Goal: Transaction & Acquisition: Purchase product/service

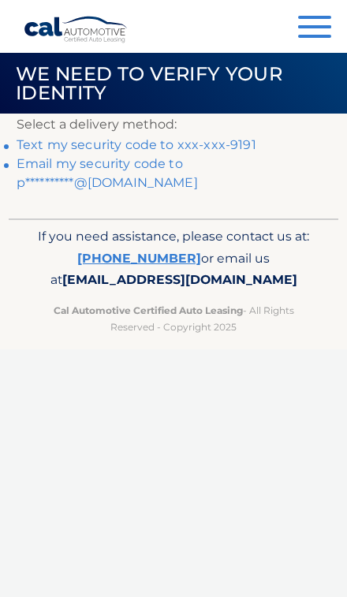
click at [235, 141] on link "Text my security code to xxx-xxx-9191" at bounding box center [137, 144] width 240 height 15
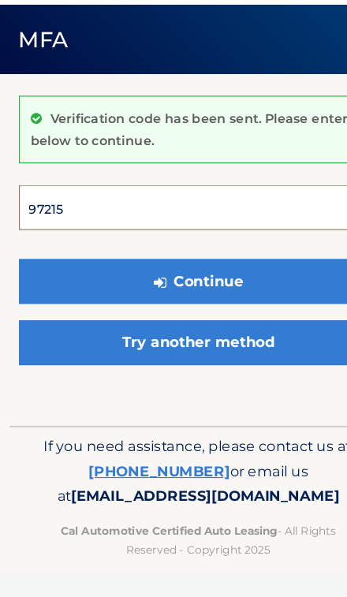
type input "972153"
click at [173, 275] on button "Continue" at bounding box center [174, 294] width 314 height 39
click at [248, 275] on button "Continue" at bounding box center [174, 294] width 314 height 39
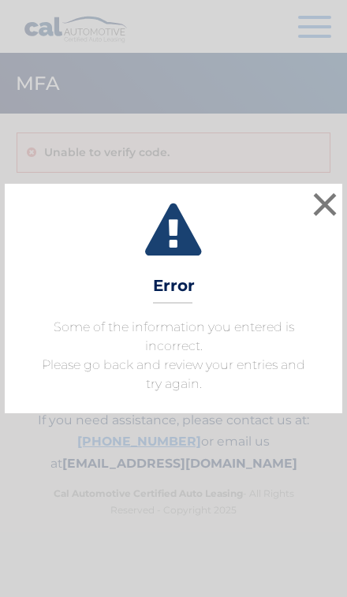
click at [315, 215] on button "×" at bounding box center [325, 204] width 32 height 32
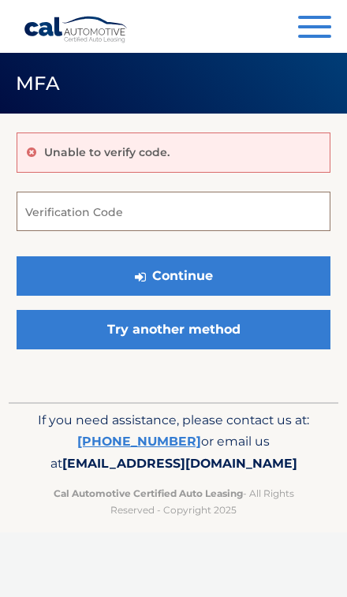
click at [252, 211] on input "Verification Code" at bounding box center [174, 211] width 314 height 39
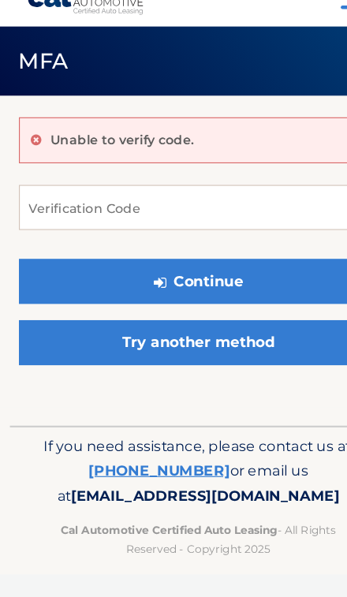
click at [245, 256] on button "Continue" at bounding box center [174, 275] width 314 height 39
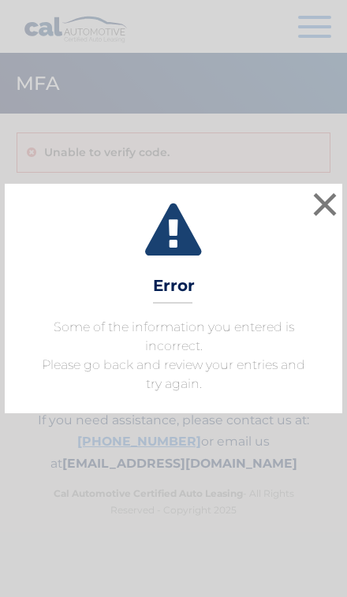
click at [321, 198] on button "×" at bounding box center [325, 204] width 32 height 32
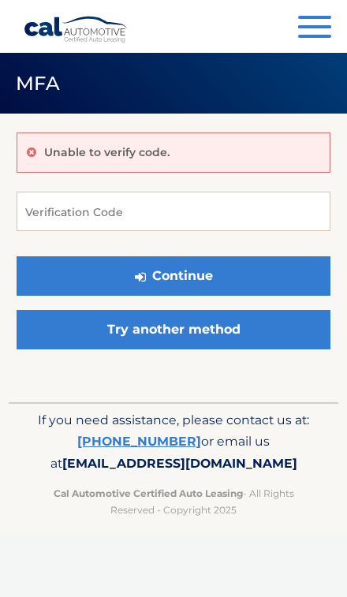
click at [259, 327] on link "Try another method" at bounding box center [174, 329] width 314 height 39
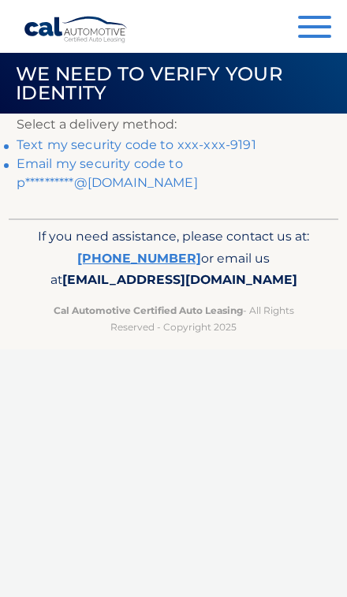
click at [198, 166] on link "**********" at bounding box center [107, 173] width 181 height 34
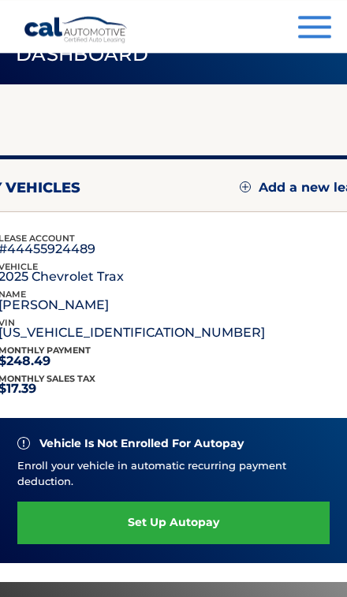
scroll to position [32, 0]
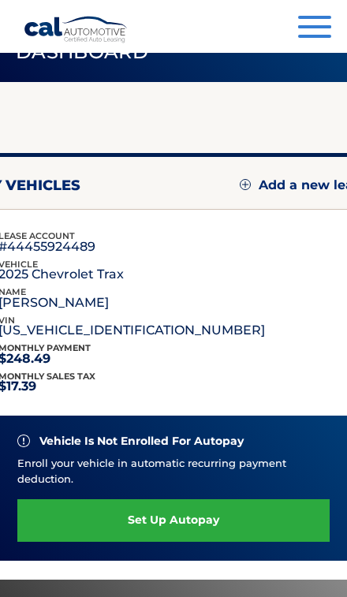
click at [243, 513] on link "set up autopay" at bounding box center [173, 520] width 312 height 42
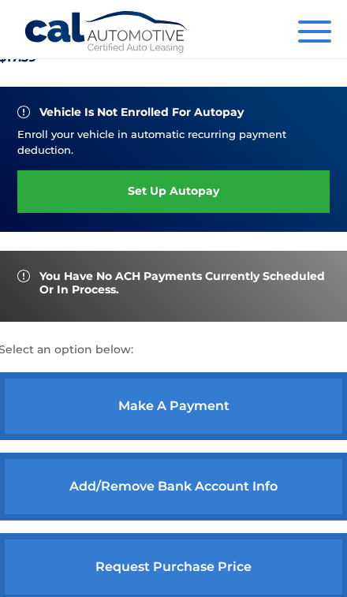
scroll to position [364, 0]
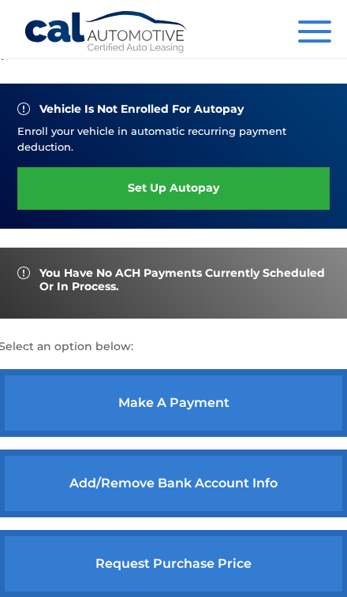
click at [263, 392] on link "make a payment" at bounding box center [173, 403] width 350 height 68
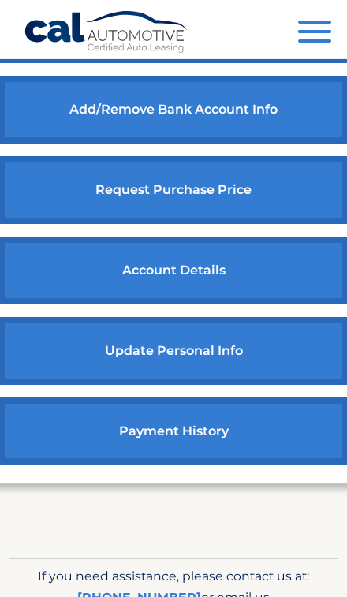
scroll to position [789, 0]
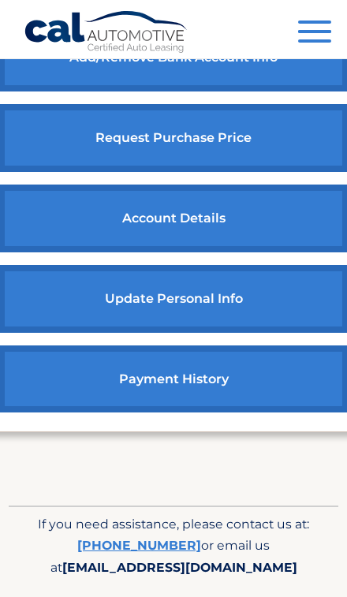
click at [264, 379] on link "payment history" at bounding box center [173, 379] width 350 height 68
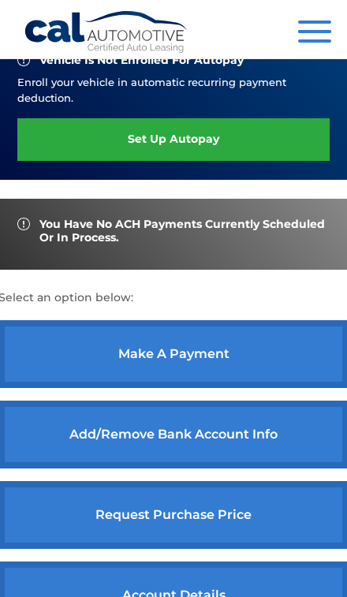
scroll to position [418, 0]
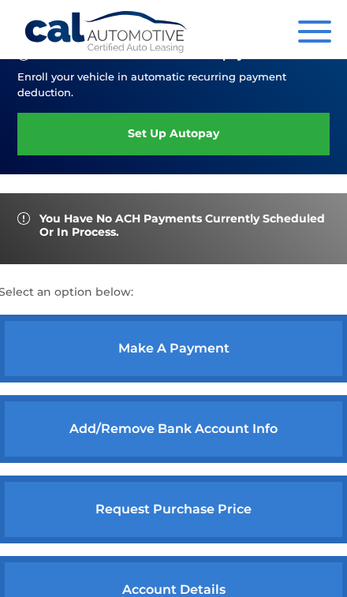
click at [255, 327] on link "make a payment" at bounding box center [173, 349] width 350 height 68
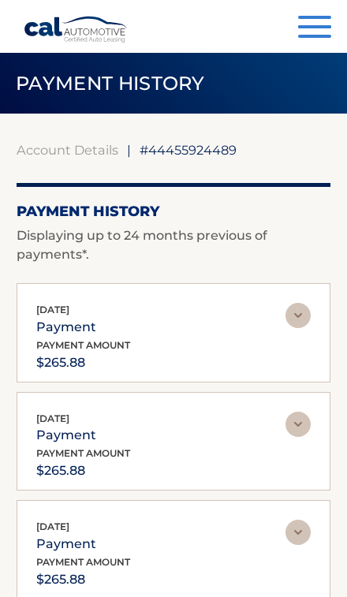
click at [261, 330] on div "[DATE] payment payment amount $265.88" at bounding box center [160, 338] width 249 height 71
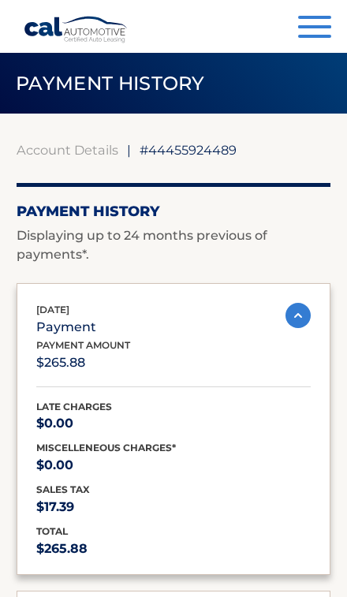
click at [252, 352] on div "[DATE] payment payment amount $265.88" at bounding box center [160, 338] width 249 height 71
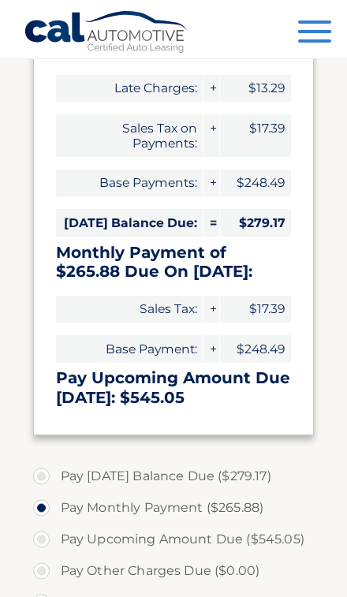
scroll to position [203, 0]
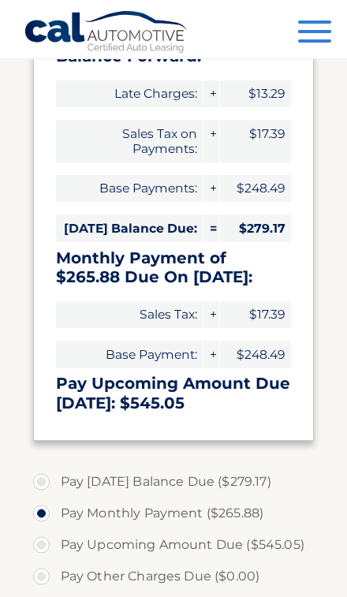
click at [250, 490] on label "Pay [DATE] Balance Due ($279.17)" at bounding box center [174, 482] width 282 height 32
click at [55, 490] on input "Pay [DATE] Balance Due ($279.17)" at bounding box center [47, 478] width 16 height 25
radio input "true"
type input "279.17"
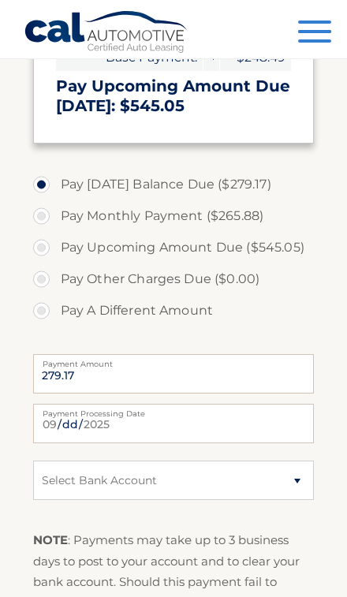
scroll to position [502, 0]
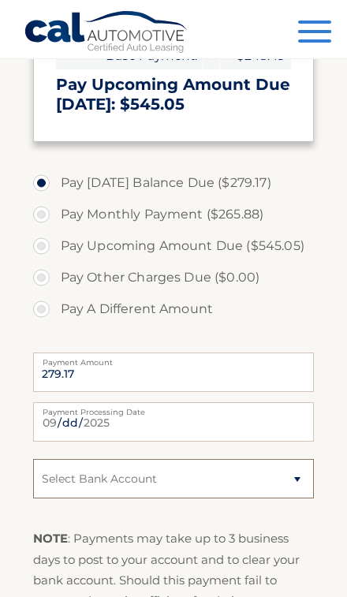
click at [300, 489] on select "Select Bank Account Checking BANK OF AMERICA, N.A. *****6494 Checking BANK OF A…" at bounding box center [174, 478] width 282 height 39
select select "NjY2ODE3ZDMtMjBmYy00YTdiLThiZDEtNjJkOWYxMjc1NzNm"
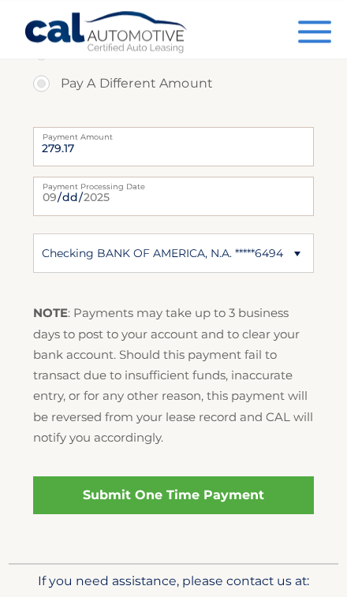
scroll to position [733, 0]
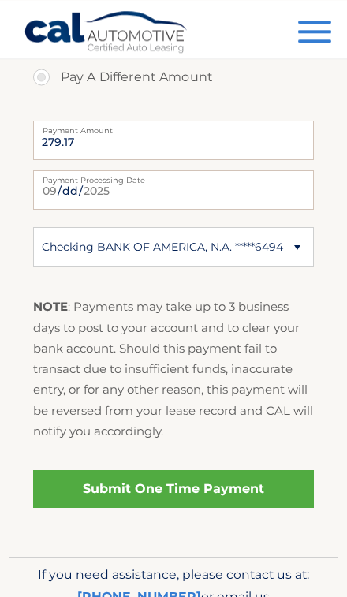
click at [259, 498] on link "Submit One Time Payment" at bounding box center [174, 489] width 282 height 38
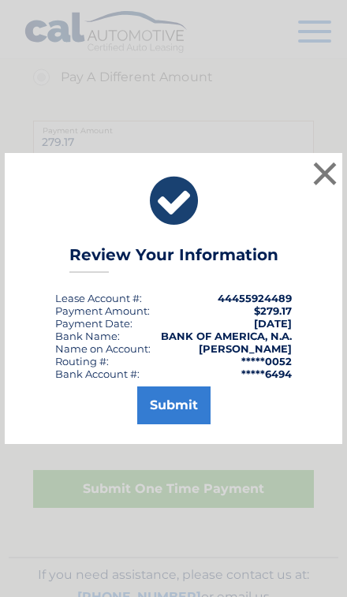
click at [185, 398] on button "Submit" at bounding box center [173, 405] width 73 height 38
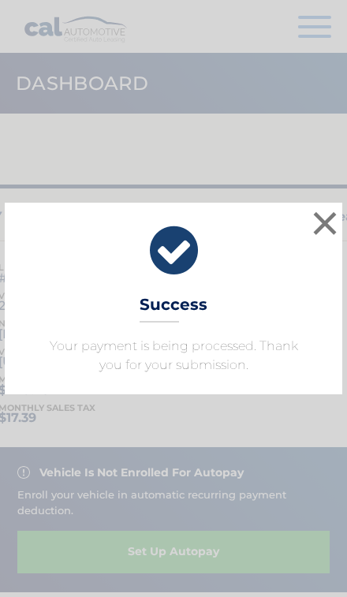
click at [330, 222] on button "×" at bounding box center [325, 223] width 32 height 32
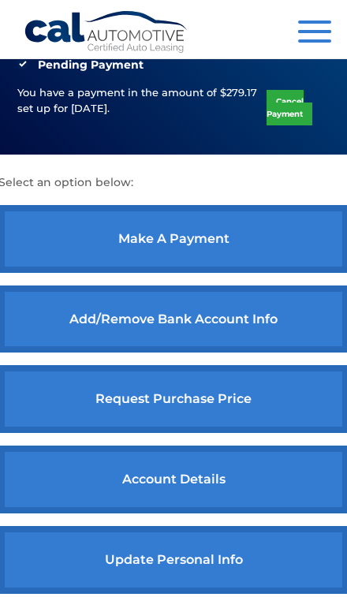
scroll to position [587, 0]
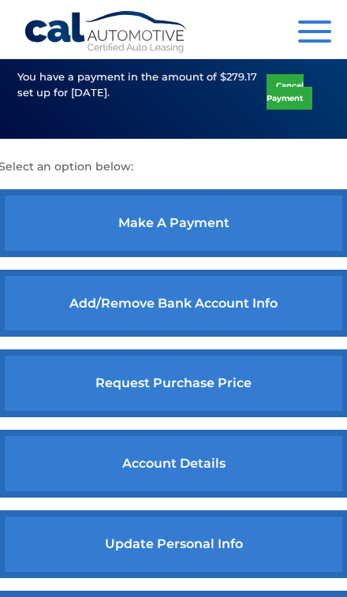
click at [251, 461] on link "account details" at bounding box center [173, 464] width 350 height 68
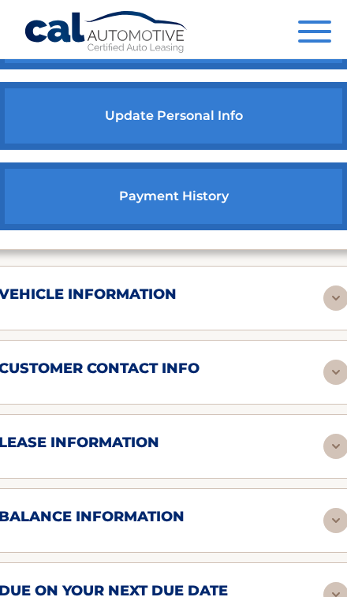
scroll to position [1018, 0]
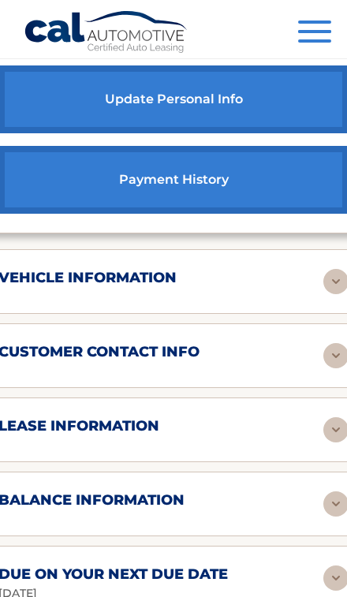
click at [323, 348] on img at bounding box center [335, 355] width 25 height 25
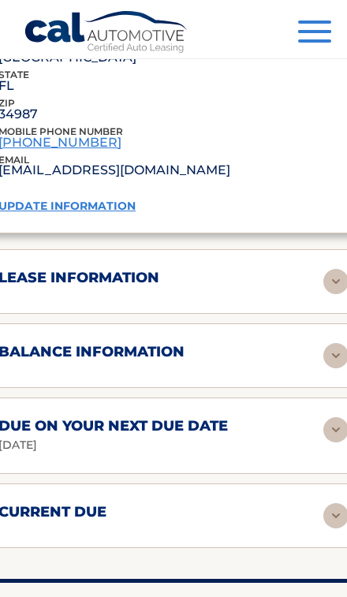
scroll to position [1428, 0]
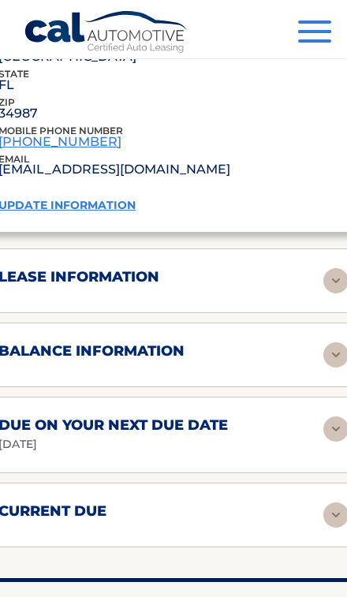
click at [277, 342] on div "balance information" at bounding box center [160, 351] width 325 height 18
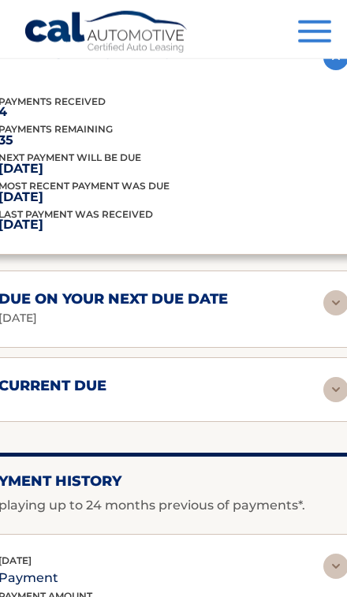
scroll to position [1725, 0]
click at [323, 377] on img at bounding box center [335, 389] width 25 height 25
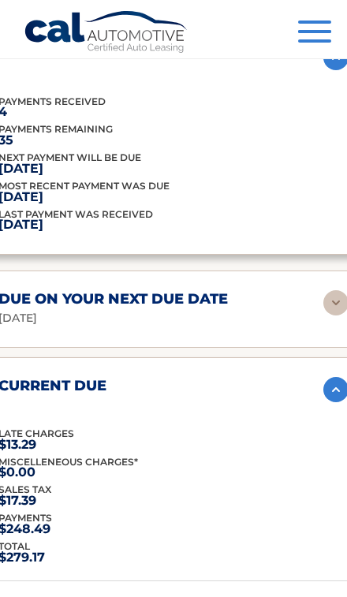
click at [323, 377] on img at bounding box center [335, 389] width 25 height 25
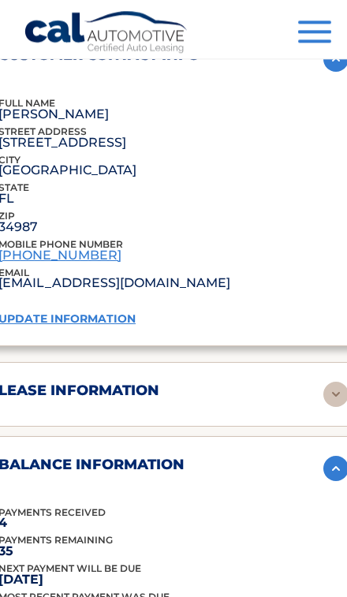
scroll to position [1319, 0]
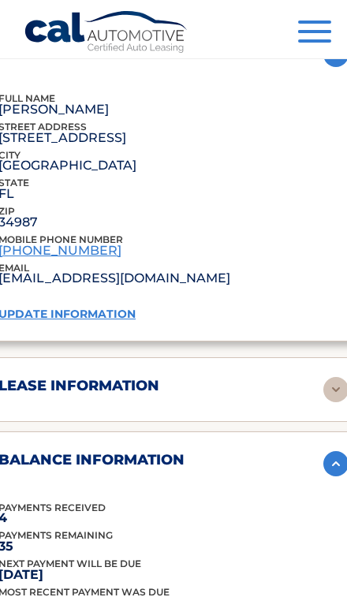
click at [323, 377] on img at bounding box center [335, 389] width 25 height 25
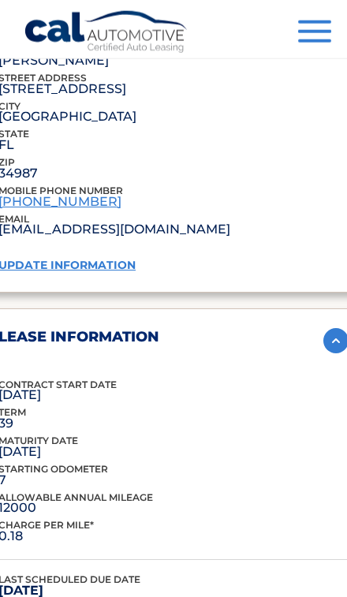
scroll to position [1378, 0]
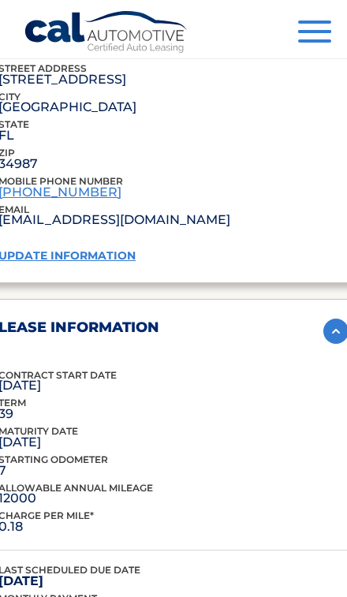
click at [323, 319] on img at bounding box center [335, 331] width 25 height 25
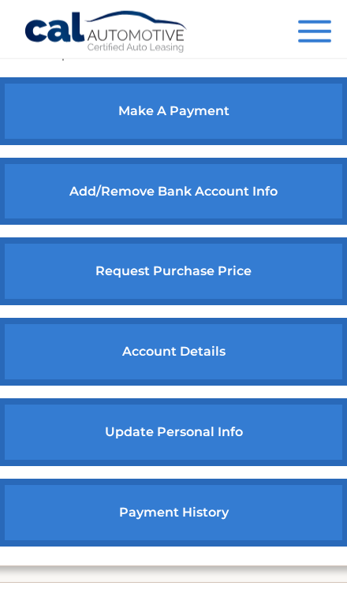
scroll to position [686, 0]
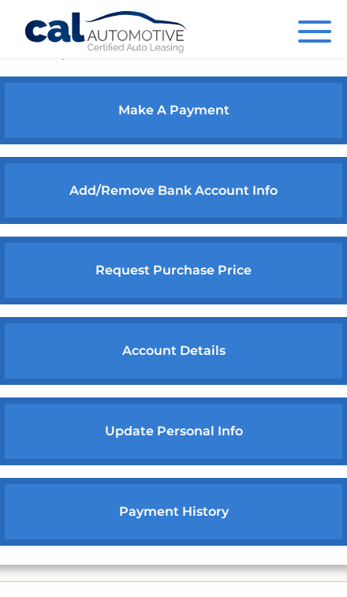
click at [270, 269] on link "request purchase price" at bounding box center [173, 271] width 350 height 68
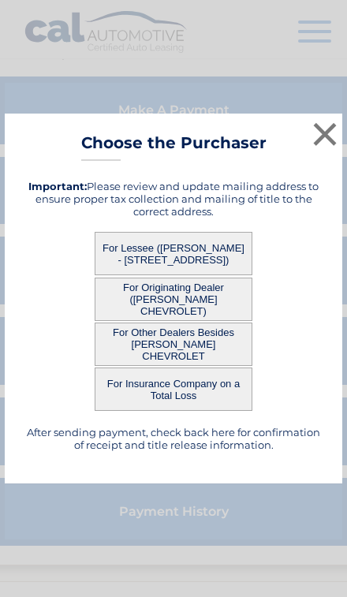
click at [322, 150] on button "×" at bounding box center [325, 134] width 32 height 32
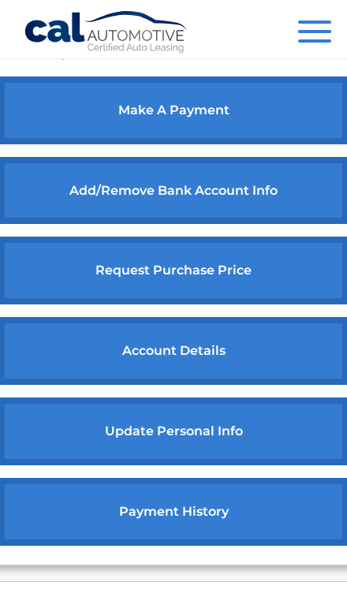
click at [267, 332] on link "account details" at bounding box center [173, 351] width 350 height 68
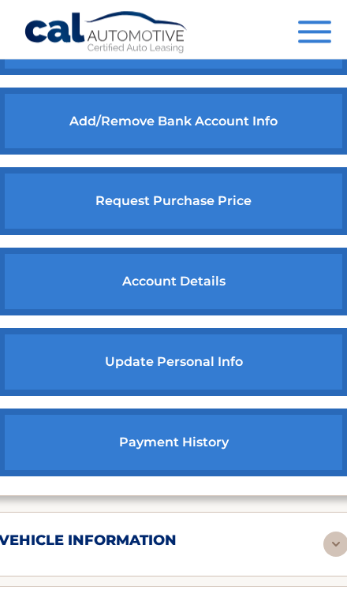
scroll to position [756, 0]
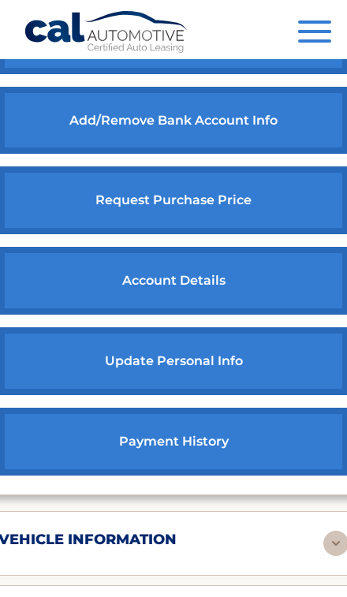
click at [262, 429] on link "payment history" at bounding box center [173, 442] width 350 height 68
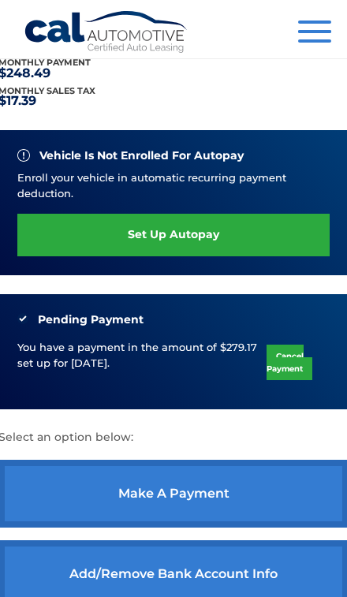
scroll to position [360, 0]
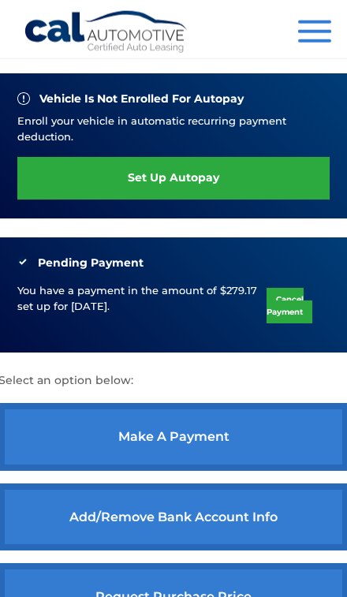
click at [200, 289] on p "You have a payment in the amount of $279.17 set up for 9/29/2025." at bounding box center [141, 298] width 249 height 32
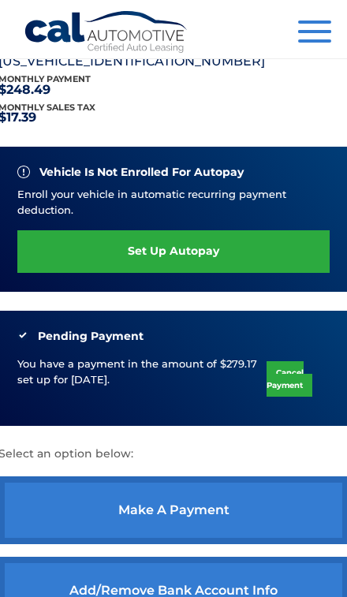
scroll to position [286, 0]
click at [267, 373] on link "Cancel Payment" at bounding box center [290, 378] width 46 height 35
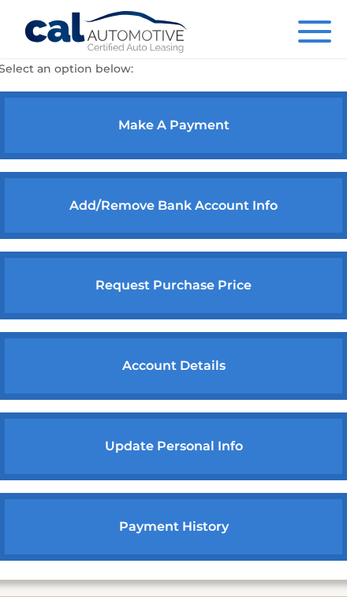
scroll to position [669, 0]
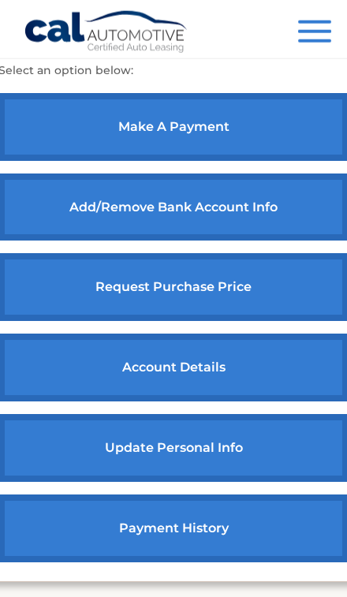
click at [269, 359] on link "account details" at bounding box center [173, 368] width 350 height 68
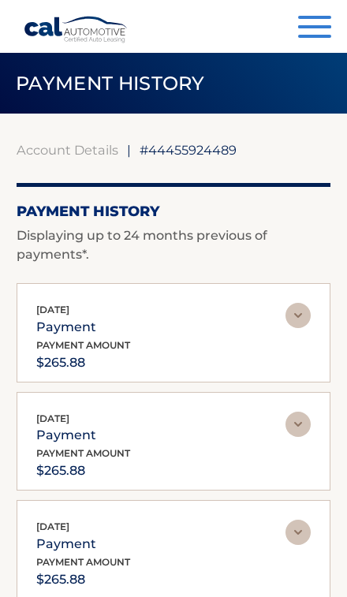
click at [312, 29] on button "Menu" at bounding box center [314, 29] width 33 height 26
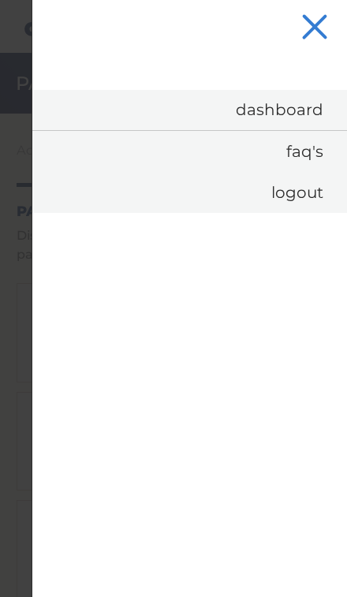
click at [318, 30] on span "button" at bounding box center [314, 27] width 26 height 26
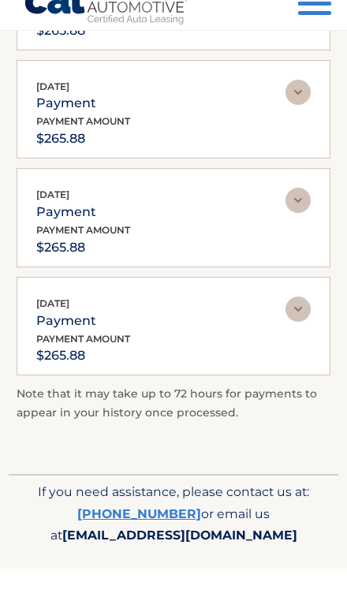
scroll to position [303, 0]
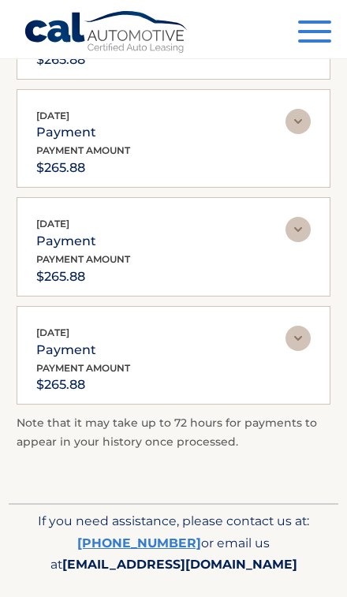
click at [158, 535] on link "[PHONE_NUMBER]" at bounding box center [139, 542] width 124 height 15
click at [166, 535] on link "[PHONE_NUMBER]" at bounding box center [139, 542] width 124 height 15
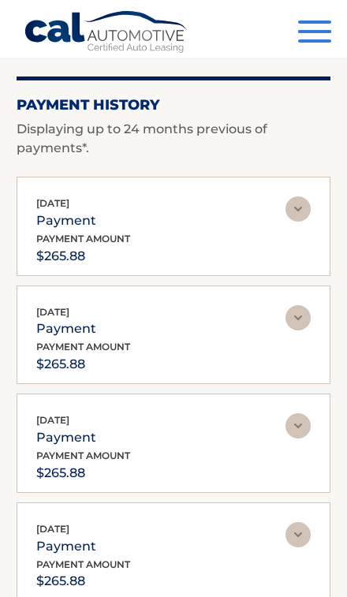
scroll to position [0, 0]
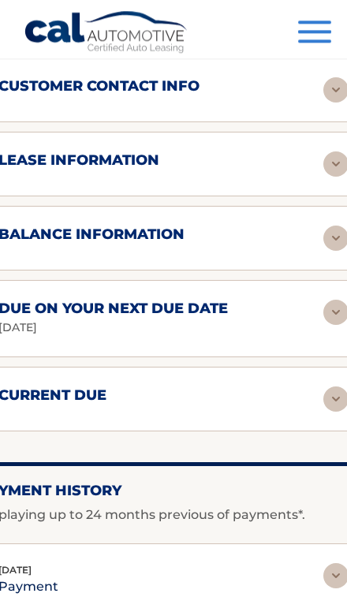
scroll to position [1180, 0]
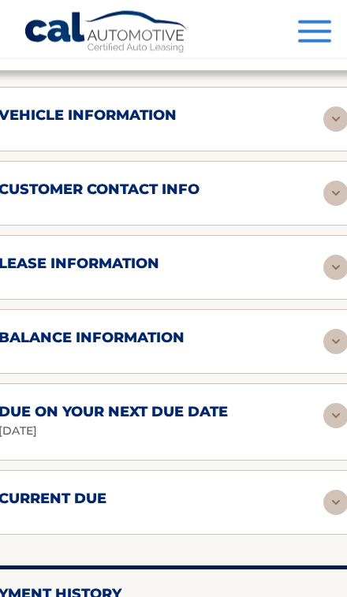
click at [323, 406] on img at bounding box center [335, 415] width 25 height 25
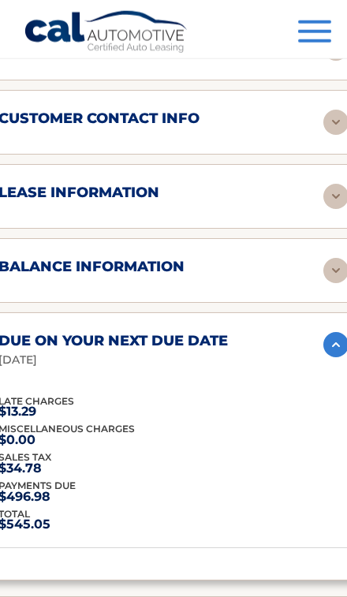
scroll to position [1252, 0]
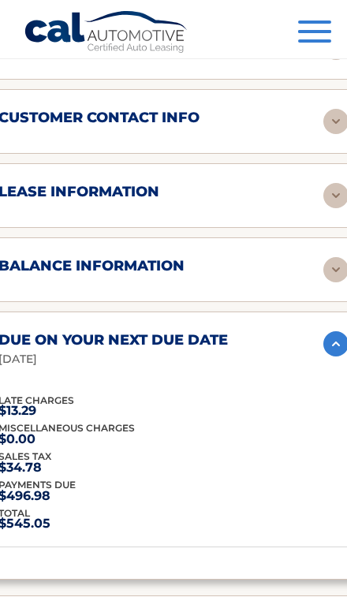
click at [323, 257] on img at bounding box center [335, 269] width 25 height 25
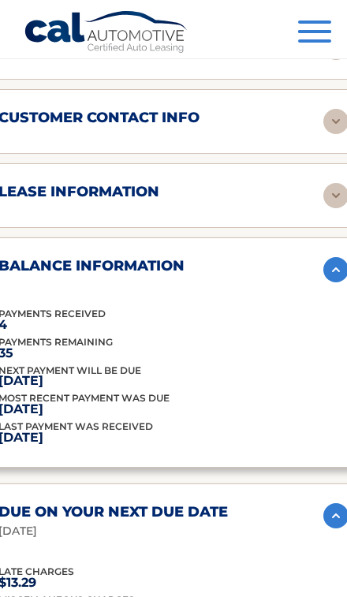
click at [323, 258] on img at bounding box center [335, 269] width 25 height 25
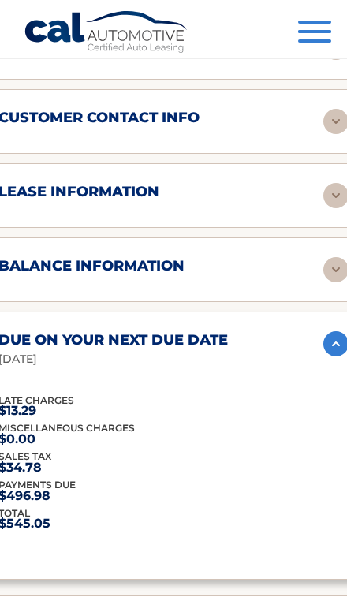
click at [323, 183] on img at bounding box center [335, 195] width 25 height 25
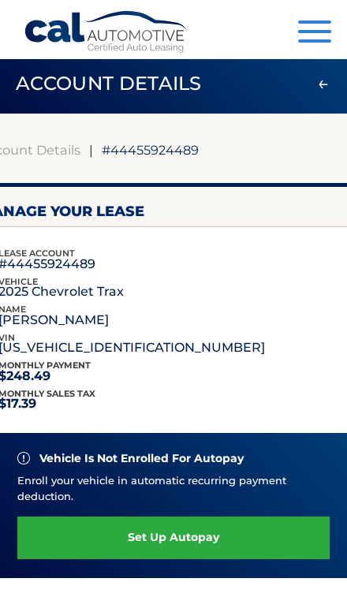
scroll to position [778, 0]
